Goal: Task Accomplishment & Management: Manage account settings

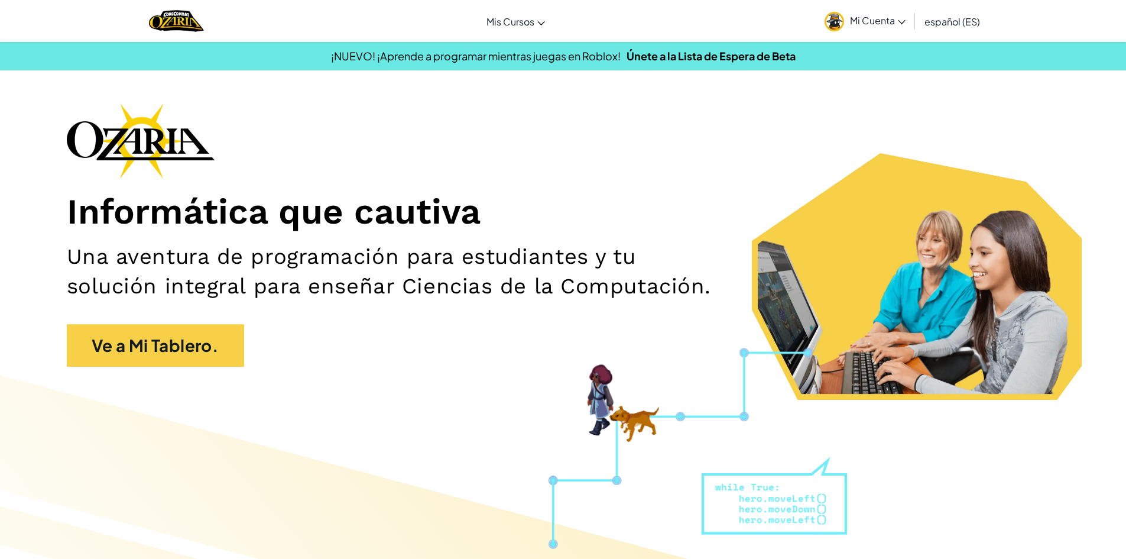
click at [862, 23] on span "Mi Cuenta" at bounding box center [878, 20] width 56 height 12
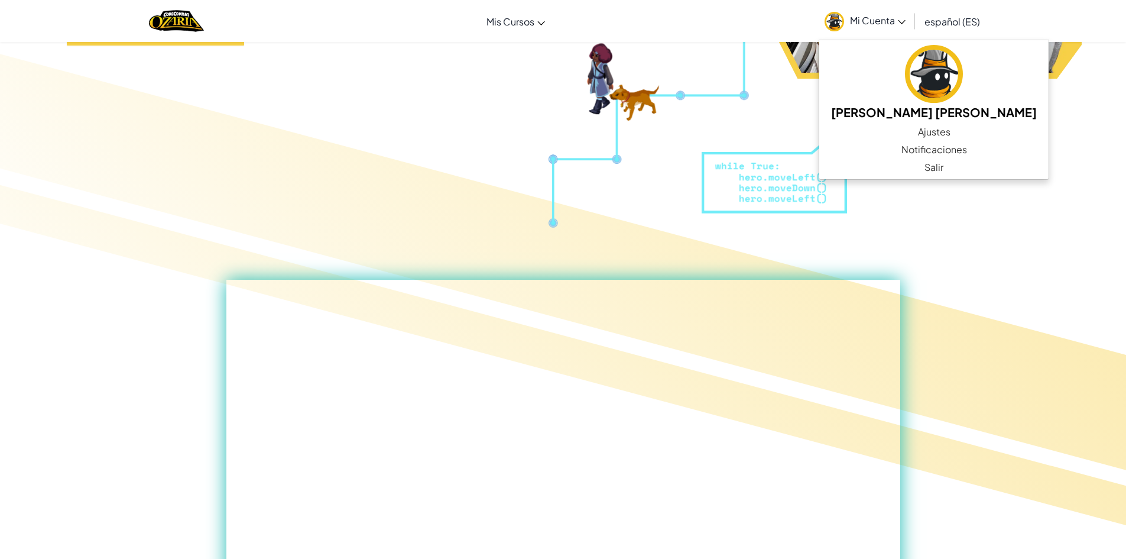
scroll to position [118, 0]
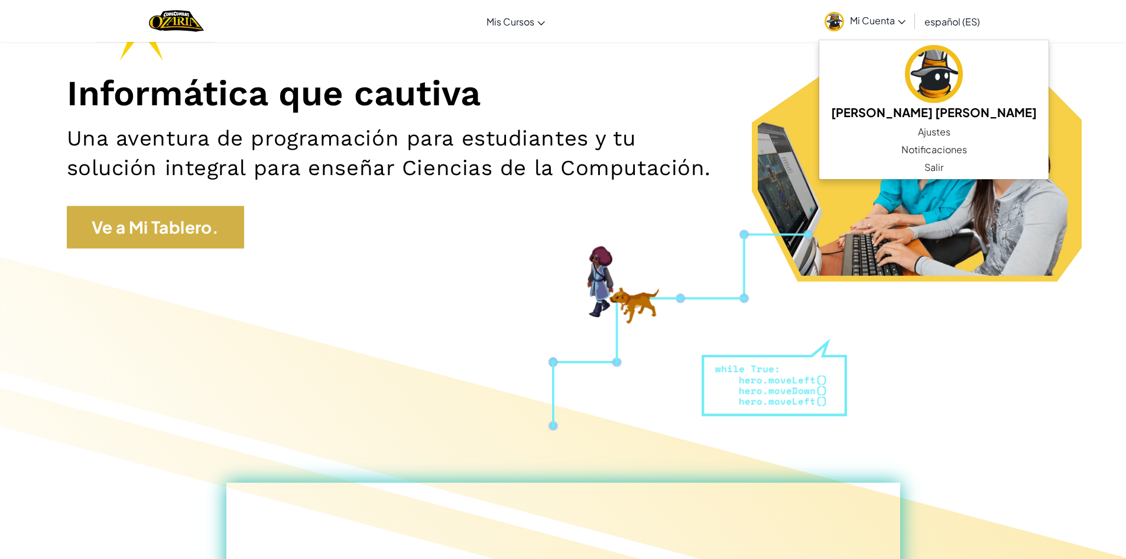
drag, startPoint x: 248, startPoint y: 150, endPoint x: 238, endPoint y: 156, distance: 11.5
click at [238, 156] on div "Informática que cautiva Una aventura de programación para estudiantes y tu solu…" at bounding box center [563, 122] width 993 height 275
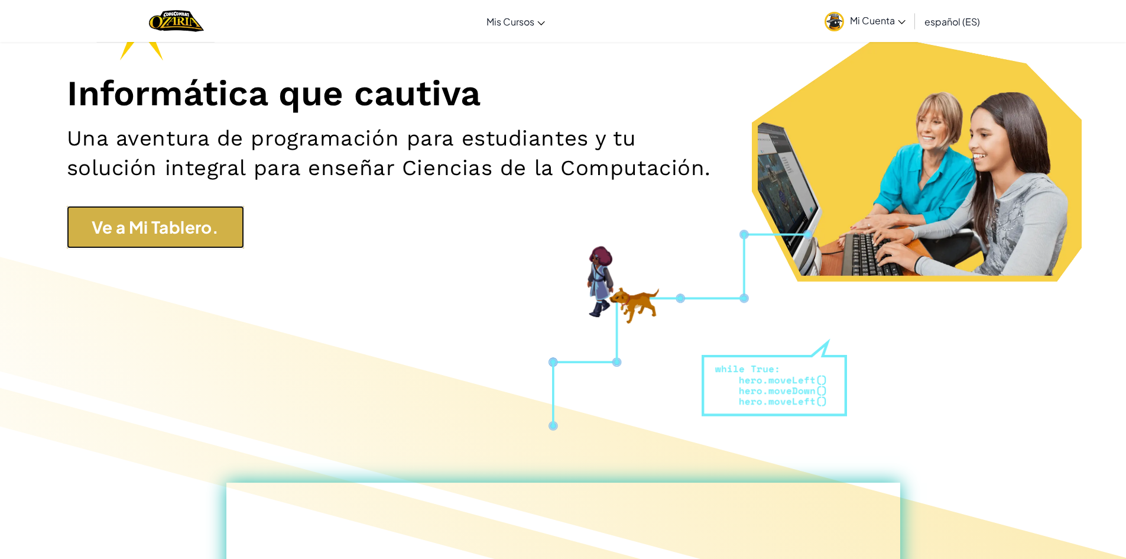
click at [238, 206] on link "Ve a Mi Tablero." at bounding box center [155, 227] width 177 height 43
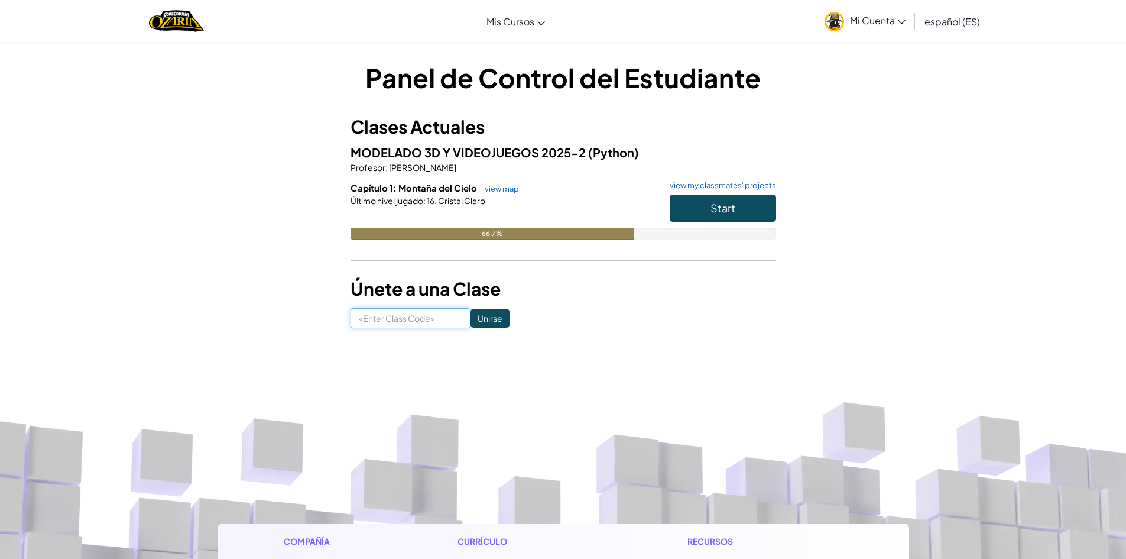
click at [399, 319] on input at bounding box center [410, 318] width 120 height 20
paste input "BathLifeCrash"
type input "BathLifeCrash"
click at [489, 320] on input "Unirse" at bounding box center [489, 318] width 39 height 19
click at [723, 204] on span "Start" at bounding box center [722, 208] width 25 height 14
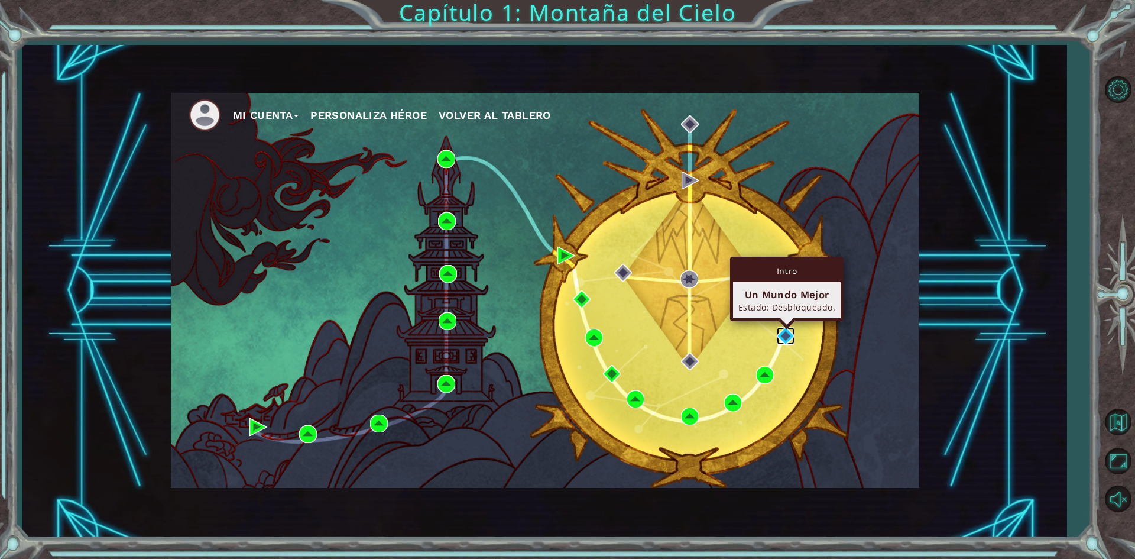
click at [790, 335] on img at bounding box center [786, 336] width 18 height 18
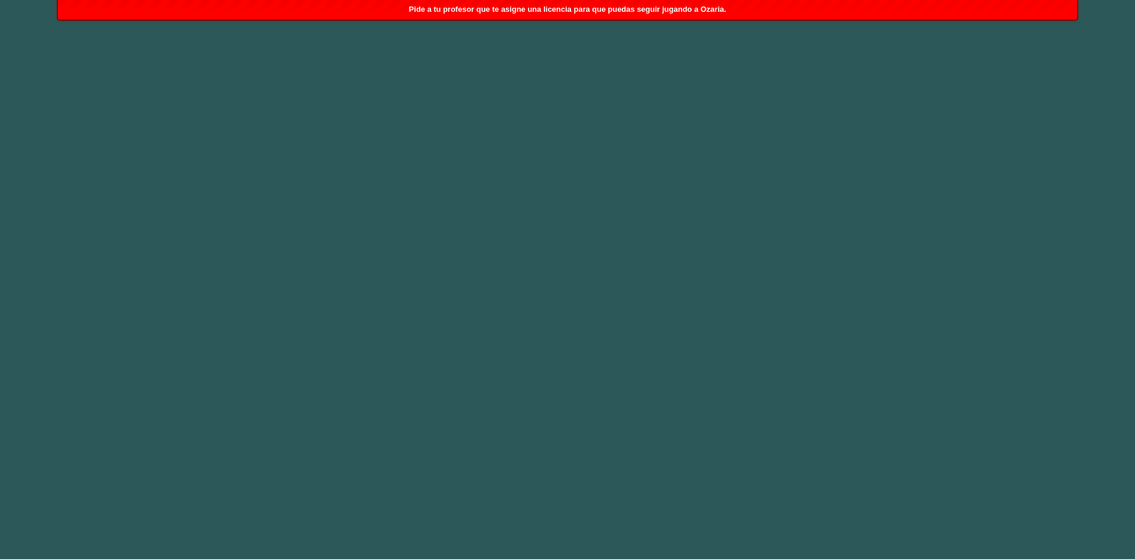
click at [588, 6] on span "Pide a tu profesor que te asigne una licencia para que puedas seguir jugando a …" at bounding box center [567, 9] width 317 height 9
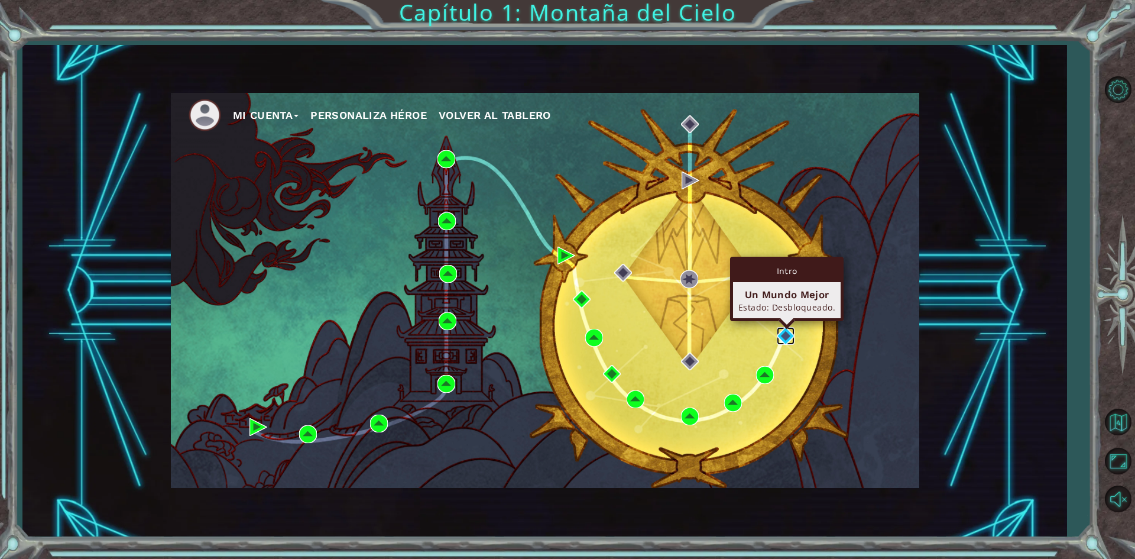
click at [794, 333] on img at bounding box center [786, 336] width 18 height 18
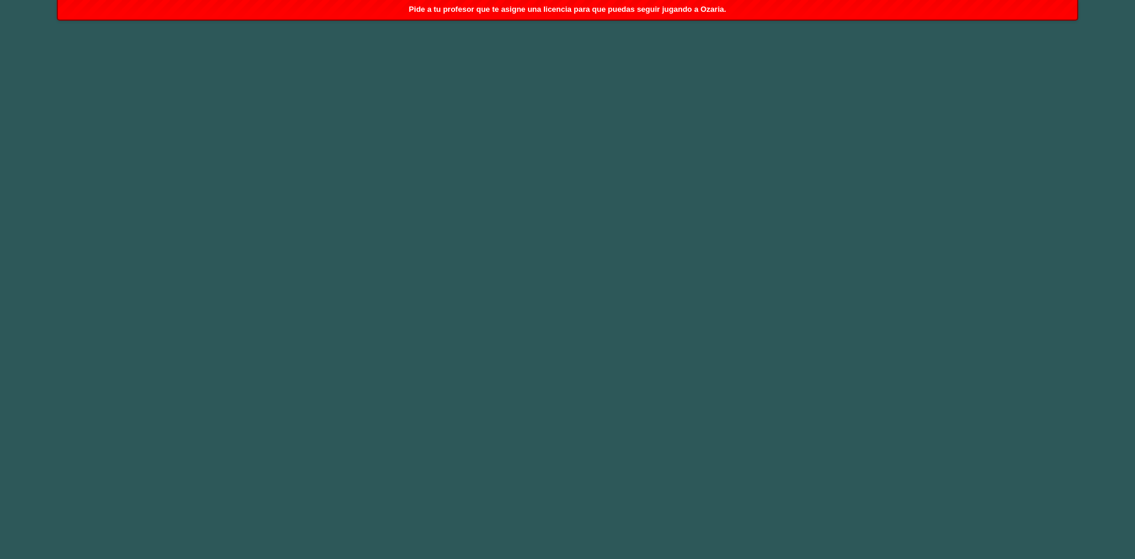
click at [673, 6] on span "Pide a tu profesor que te asigne una licencia para que puedas seguir jugando a …" at bounding box center [567, 9] width 317 height 9
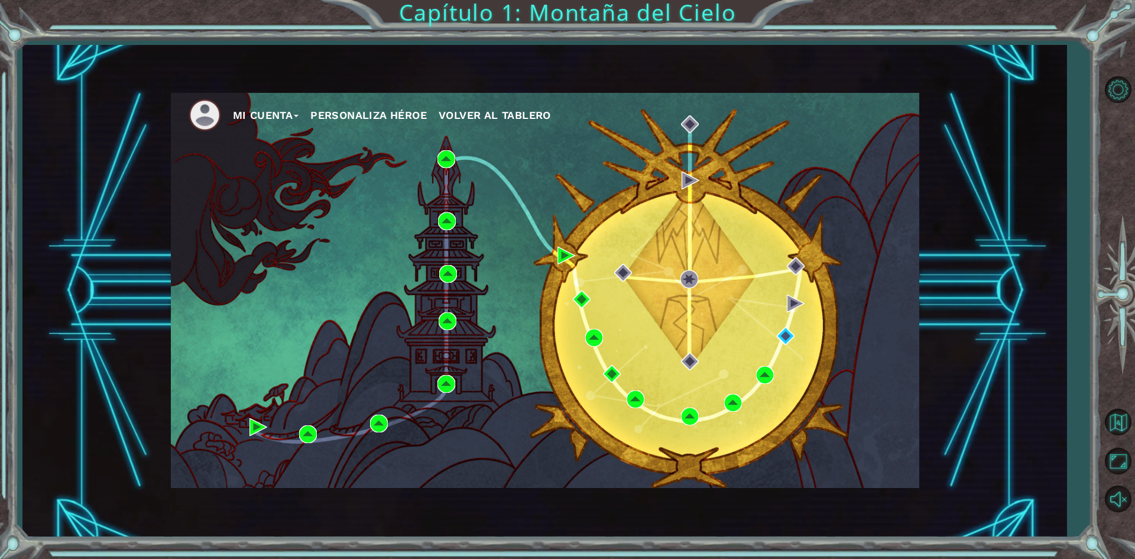
click at [266, 113] on button "Mi Cuenta" at bounding box center [266, 115] width 66 height 18
click at [278, 142] on button "Account Settings" at bounding box center [285, 141] width 89 height 13
click at [278, 139] on button "Account Settings" at bounding box center [285, 141] width 89 height 13
click at [313, 137] on button "Account Settings" at bounding box center [285, 141] width 89 height 13
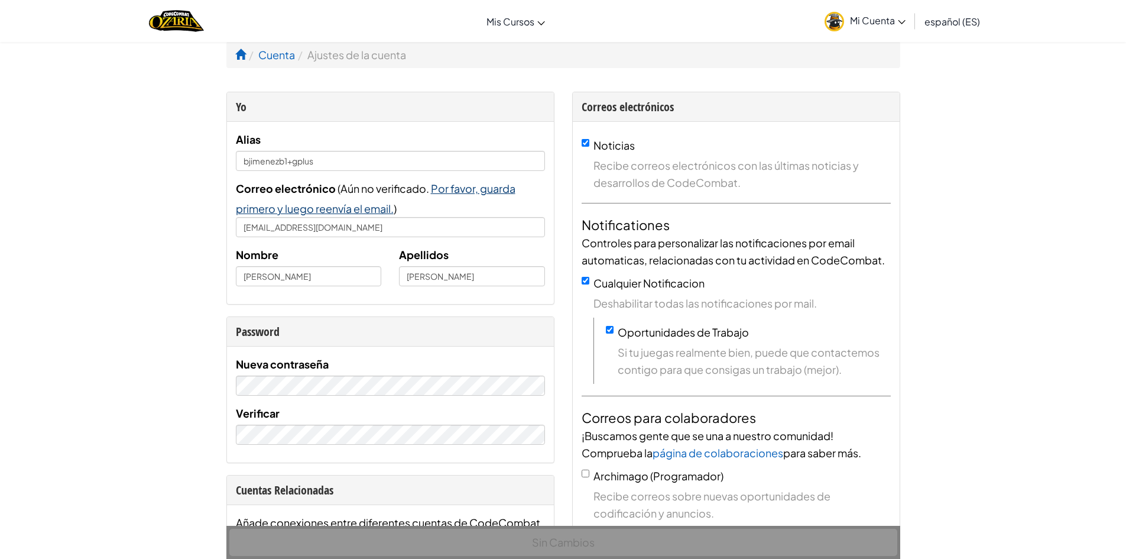
click at [478, 184] on span "Por favor, guarda primero y luego reenvía el email." at bounding box center [376, 198] width 280 height 34
